Goal: Find specific page/section: Find specific page/section

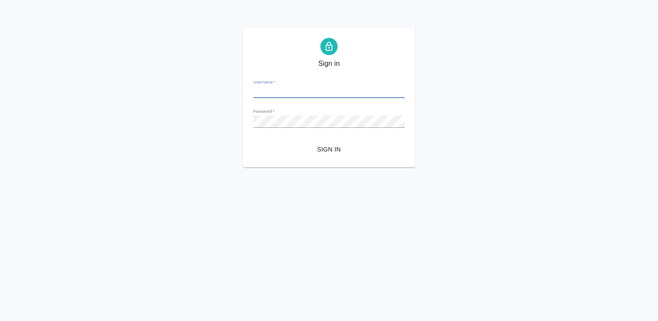
type input "[EMAIL_ADDRESS][DOMAIN_NAME]"
click at [331, 151] on span "Sign in" at bounding box center [329, 149] width 138 height 11
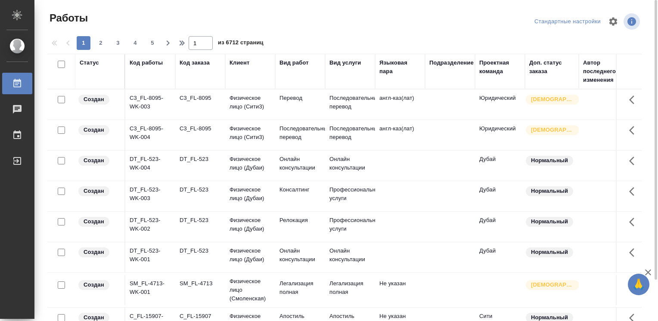
click at [137, 85] on th "Код работы" at bounding box center [150, 71] width 50 height 35
click at [139, 61] on div "Код работы" at bounding box center [146, 63] width 33 height 9
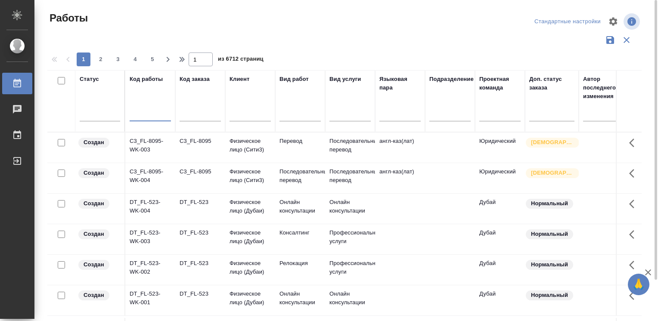
paste input "S_SMNS-ZDR-51"
type input "S_SMNS-ZDR-51"
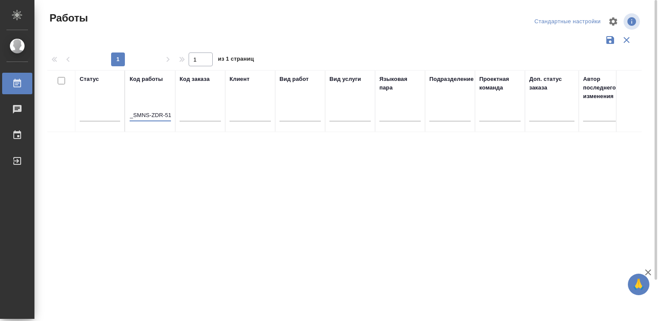
scroll to position [0, 0]
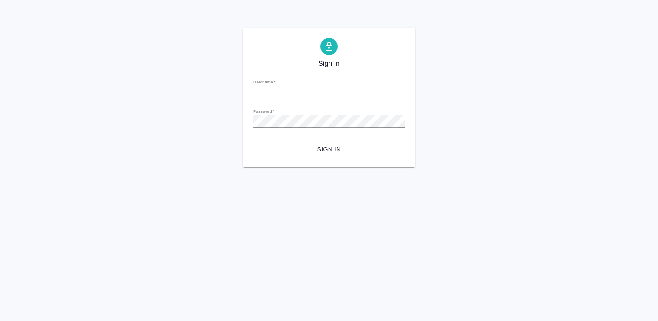
type input "[EMAIL_ADDRESS][DOMAIN_NAME]"
click at [336, 151] on span "Sign in" at bounding box center [329, 149] width 138 height 11
type input "i.efremova@awatera.com"
click at [329, 151] on span "Sign in" at bounding box center [329, 149] width 138 height 11
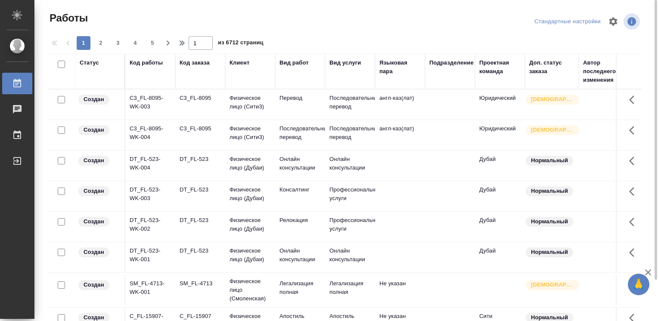
click at [152, 63] on div "Код работы" at bounding box center [146, 63] width 33 height 9
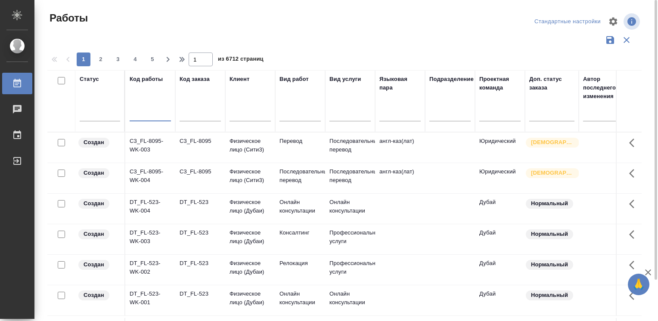
paste input "S_SMNS-ZDR-66"
type input "S_SMNS-ZDR-66"
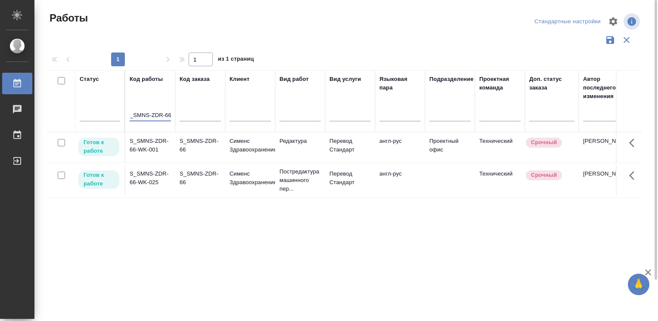
scroll to position [0, 0]
click at [153, 146] on td "S_SMNS-ZDR-66-WK-001" at bounding box center [150, 148] width 50 height 30
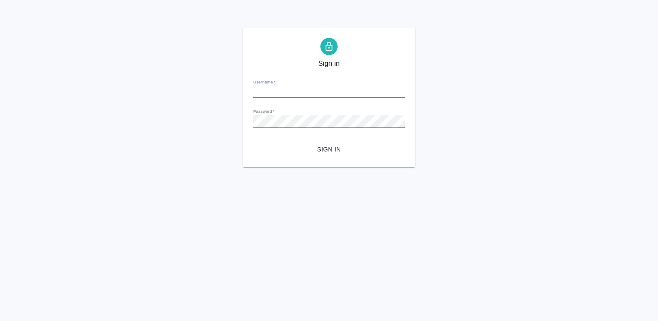
type input "[EMAIL_ADDRESS][DOMAIN_NAME]"
click at [327, 147] on span "Sign in" at bounding box center [329, 149] width 138 height 11
